Goal: Task Accomplishment & Management: Manage account settings

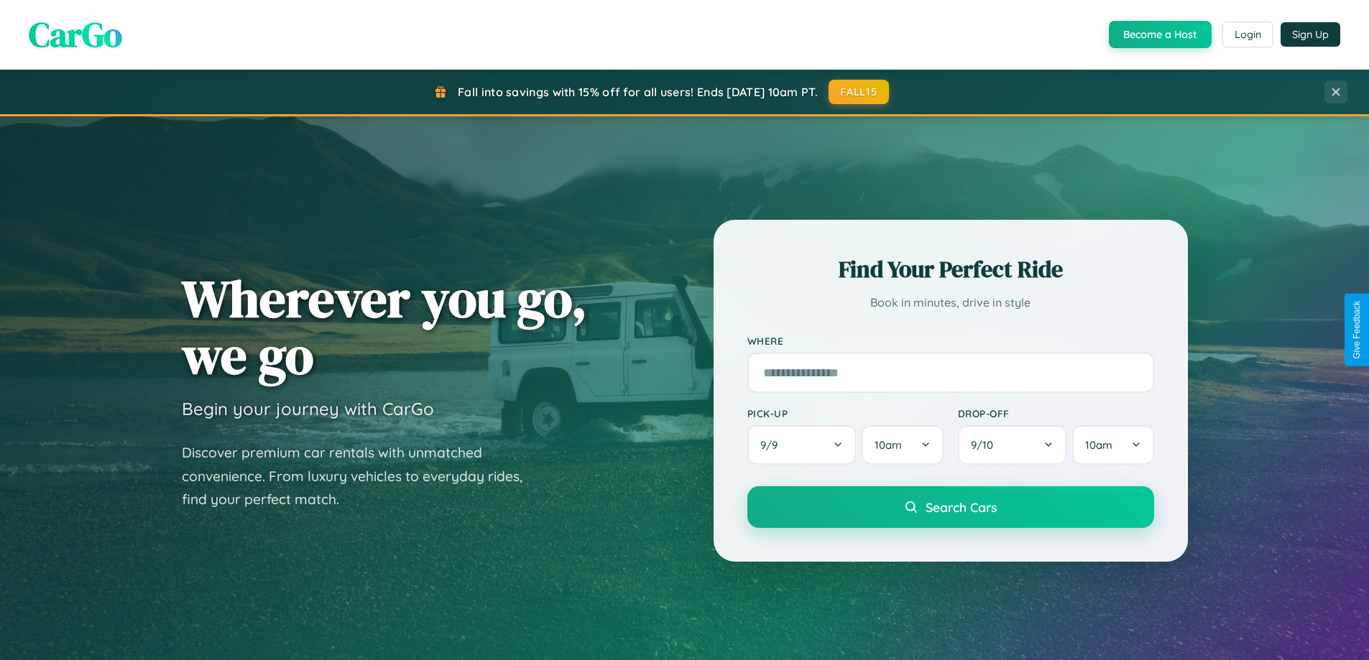
scroll to position [989, 0]
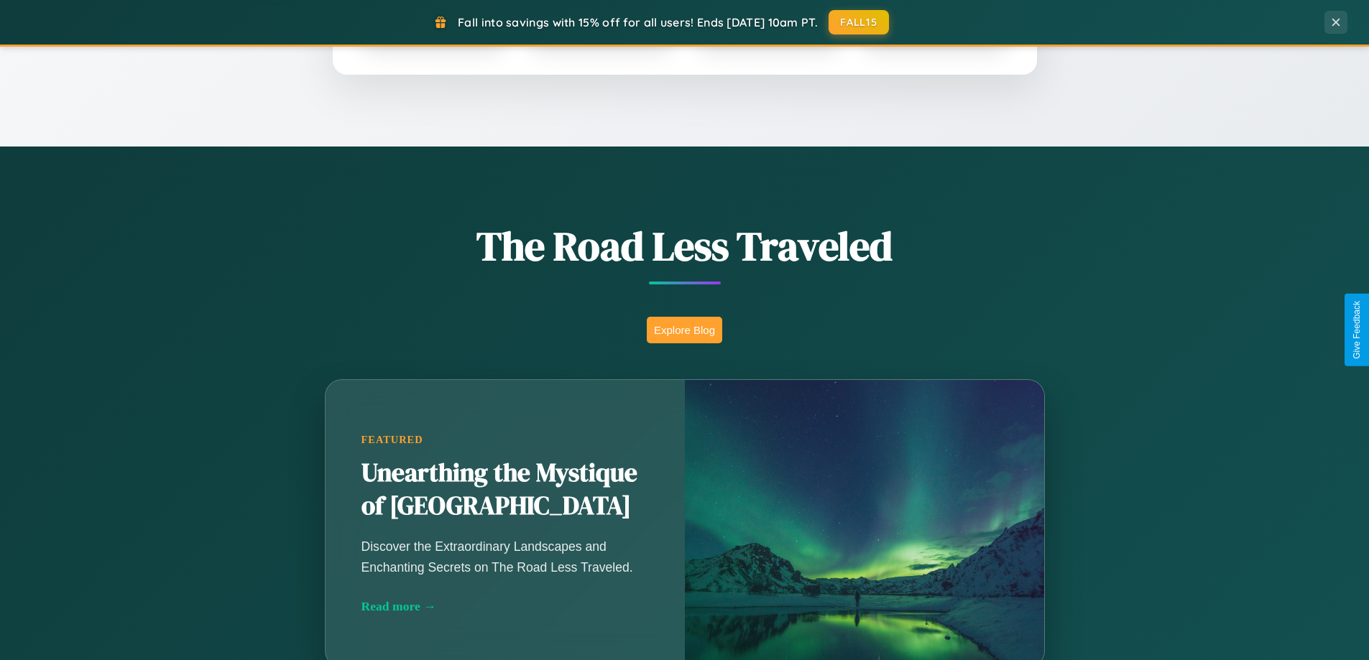
click at [684, 330] on button "Explore Blog" at bounding box center [684, 330] width 75 height 27
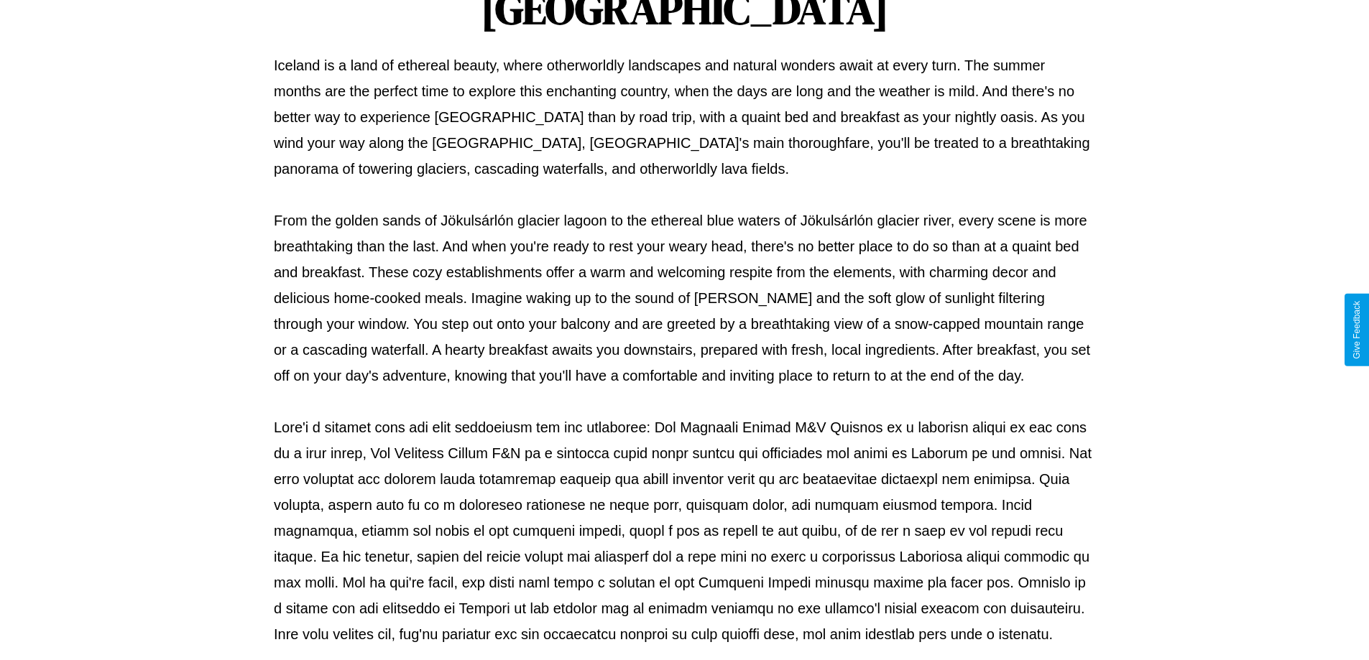
scroll to position [465, 0]
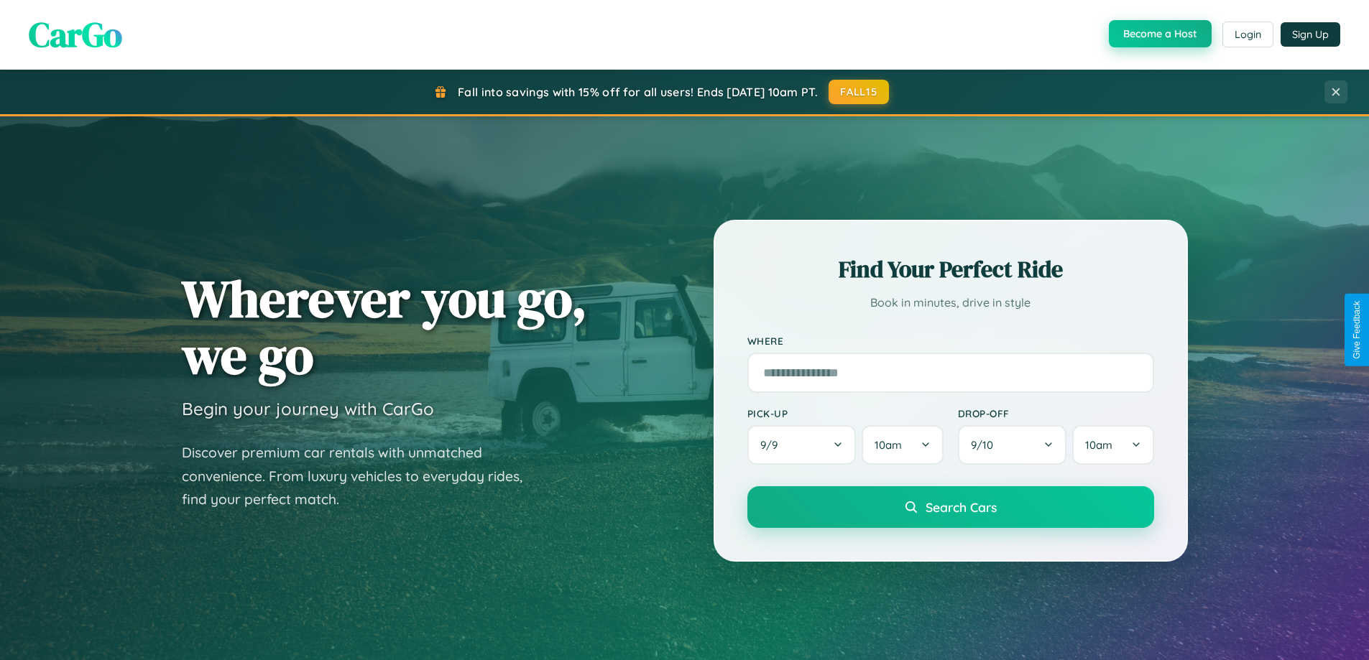
click at [1158, 34] on button "Become a Host" at bounding box center [1159, 33] width 103 height 27
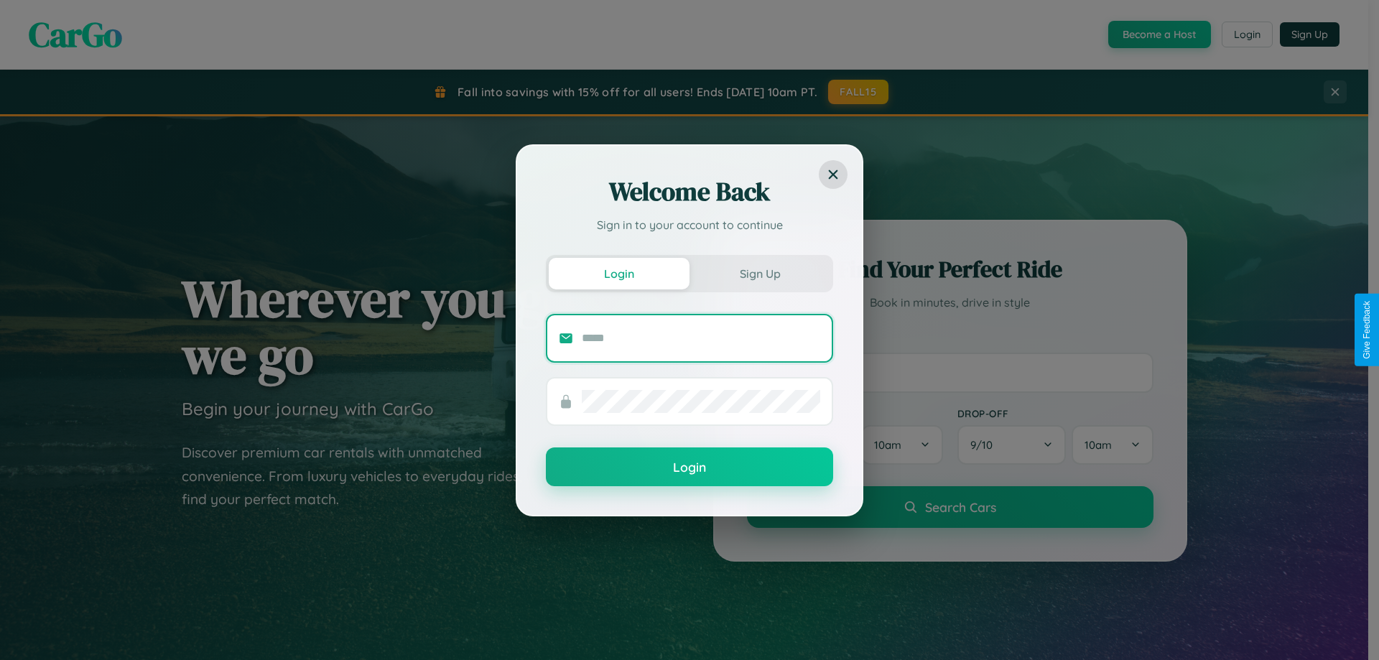
click at [701, 338] on input "text" at bounding box center [701, 338] width 239 height 23
type input "**********"
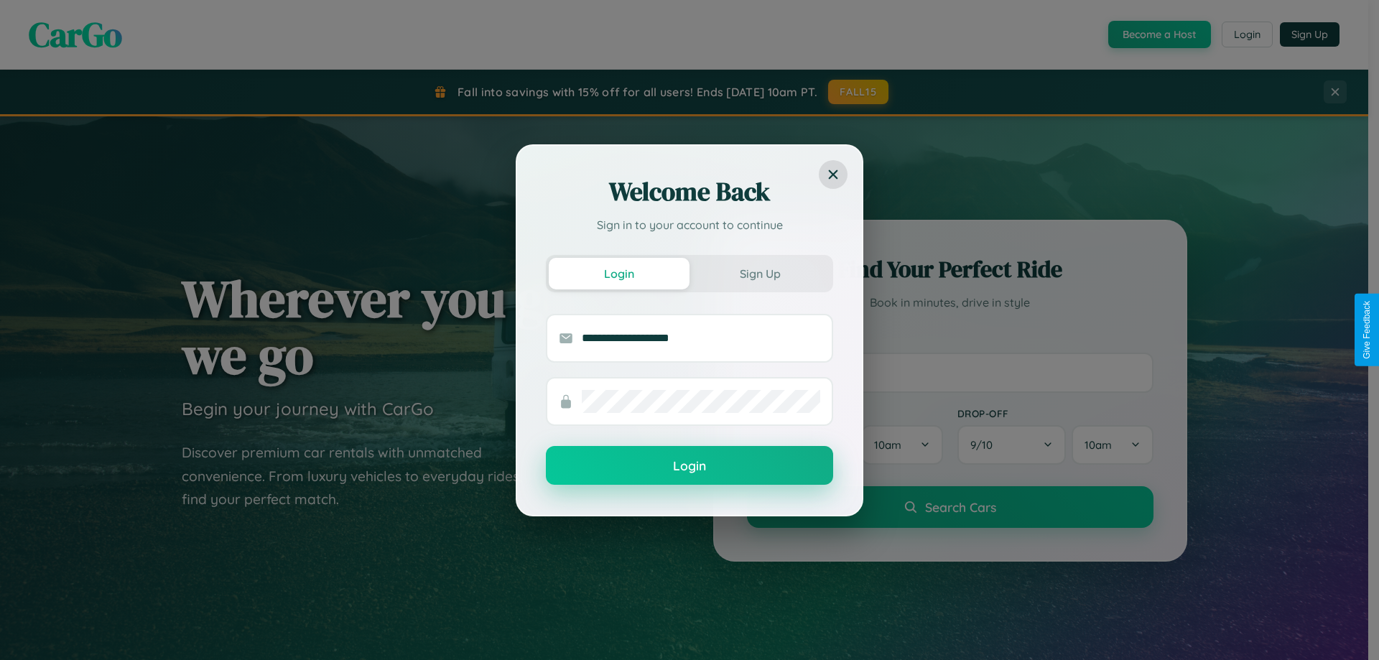
click at [690, 466] on button "Login" at bounding box center [689, 465] width 287 height 39
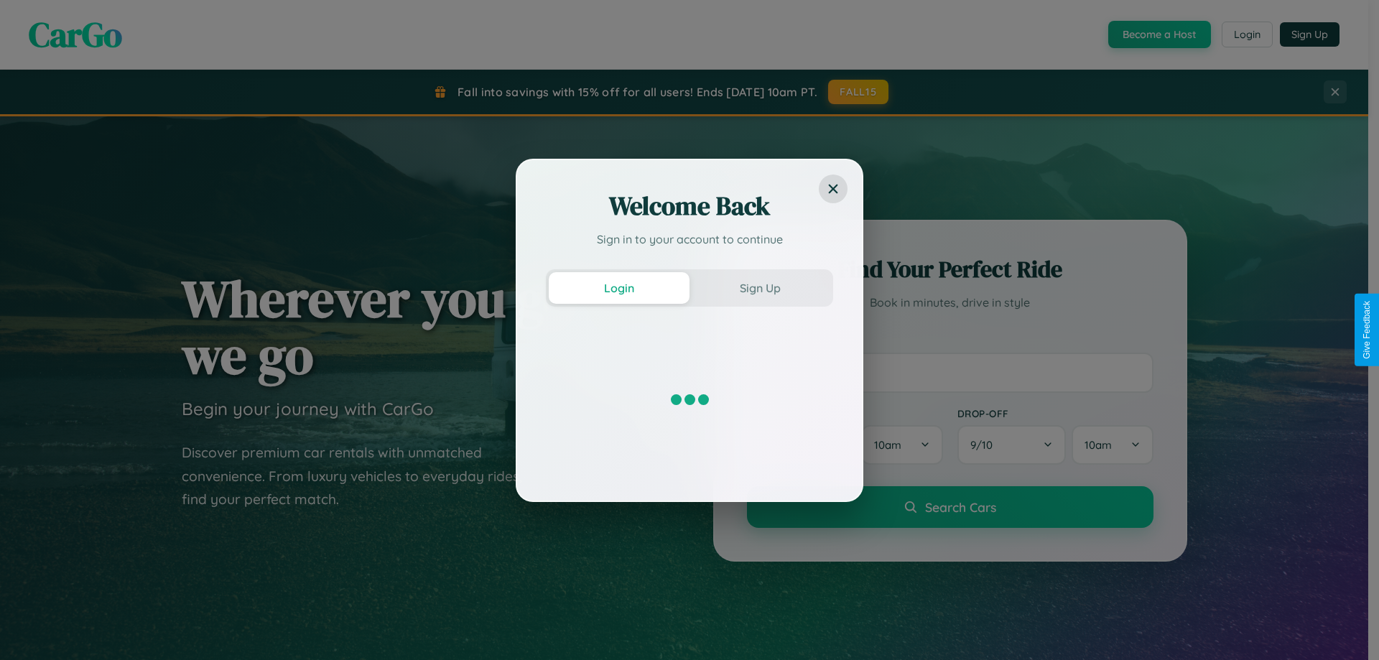
click at [1158, 34] on div "Welcome Back Sign in to your account to continue Login Sign Up" at bounding box center [689, 330] width 1379 height 660
